Goal: Navigation & Orientation: Find specific page/section

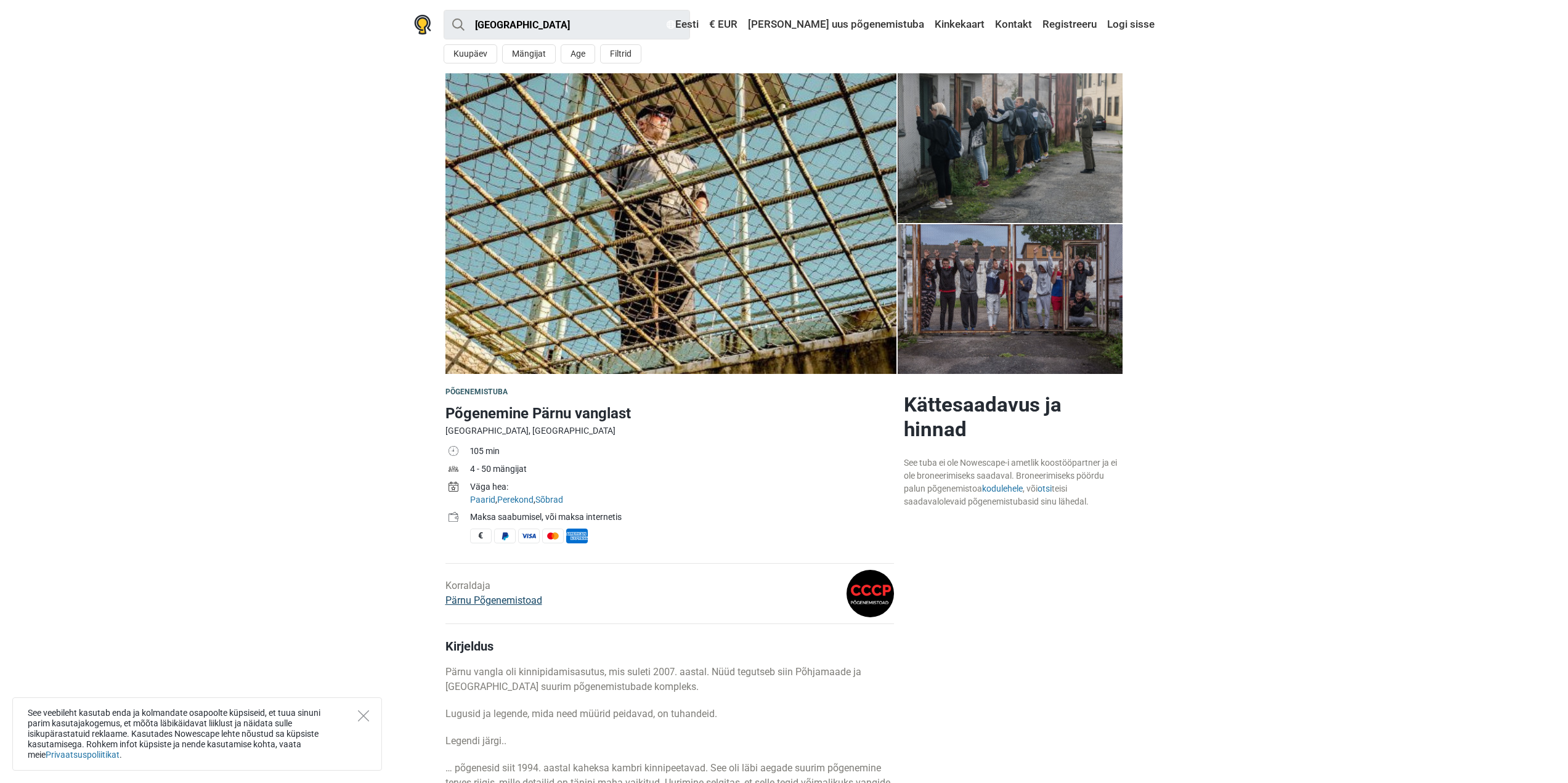
click at [531, 602] on link "Pärnu Põgenemistoad" at bounding box center [493, 601] width 97 height 12
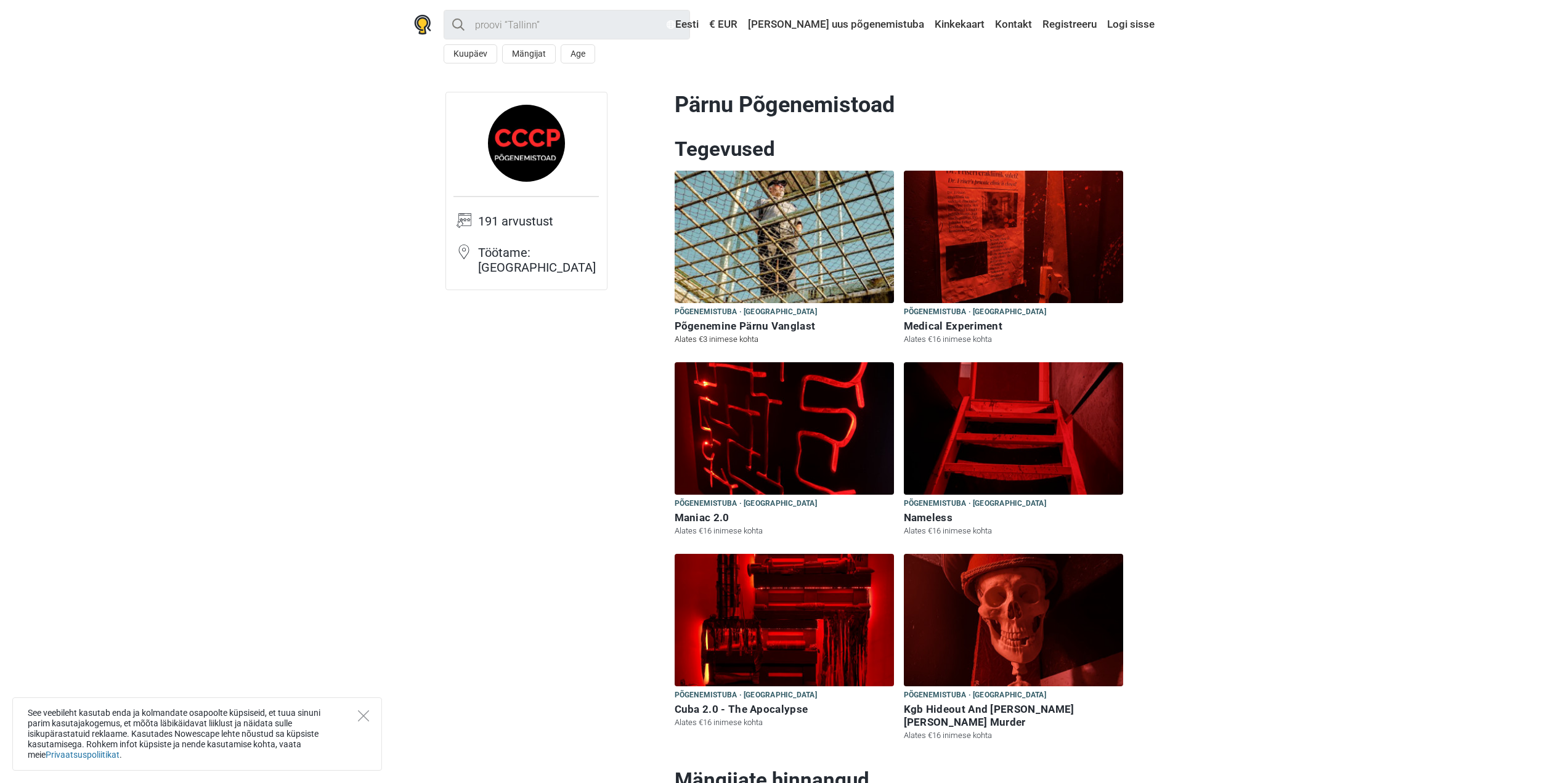
click at [724, 302] on img at bounding box center [784, 237] width 219 height 132
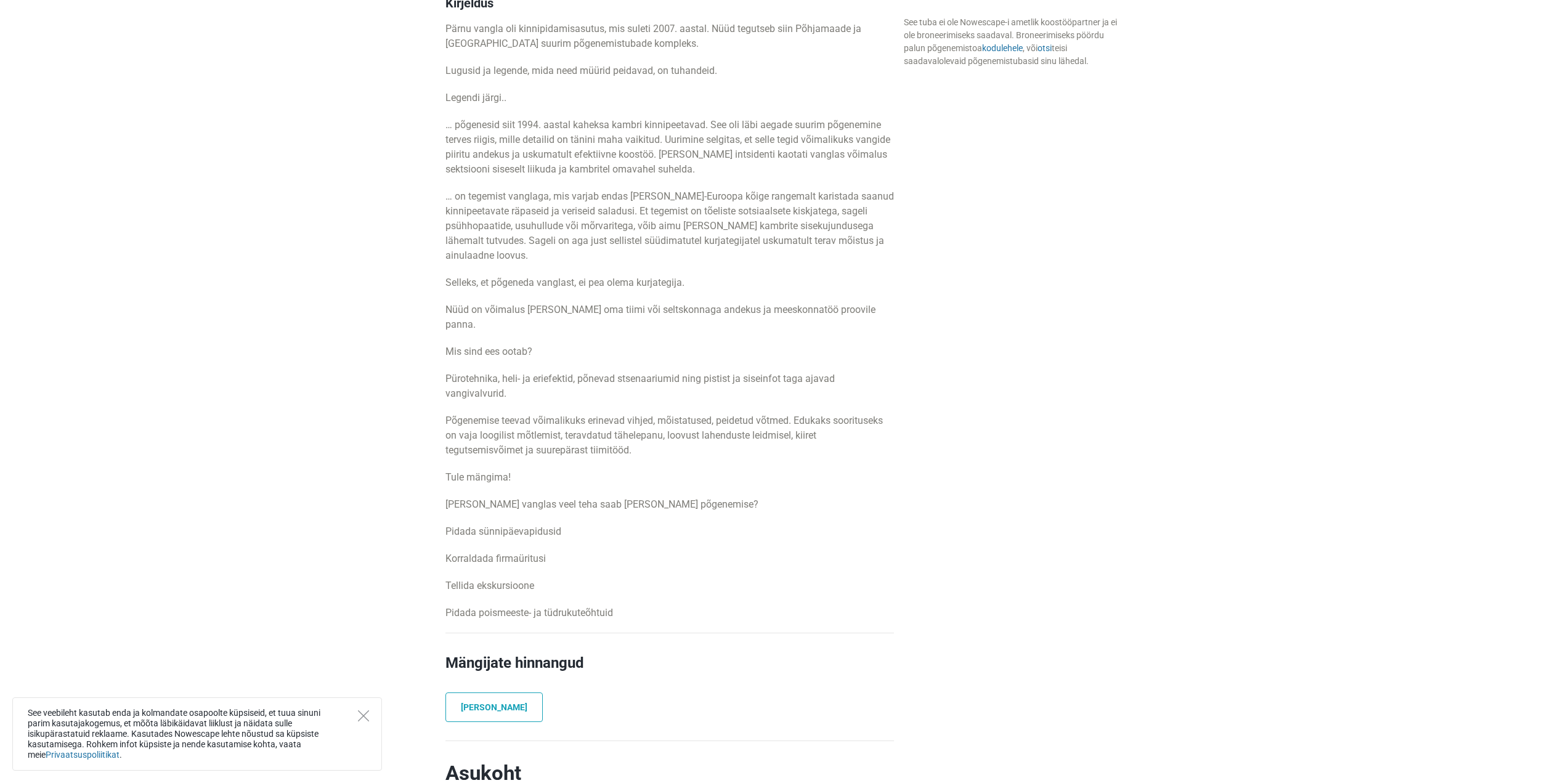
scroll to position [640, 0]
